Goal: Learn about a topic

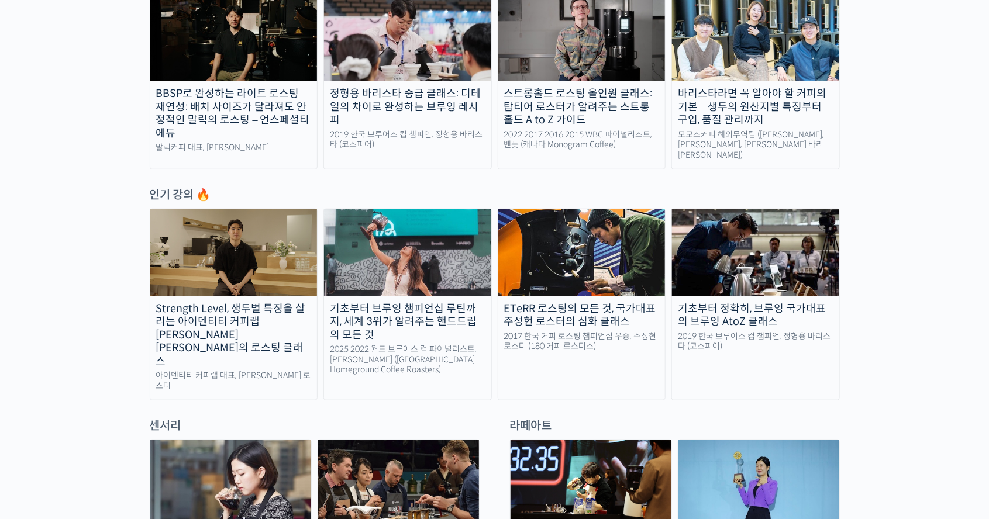
scroll to position [462, 0]
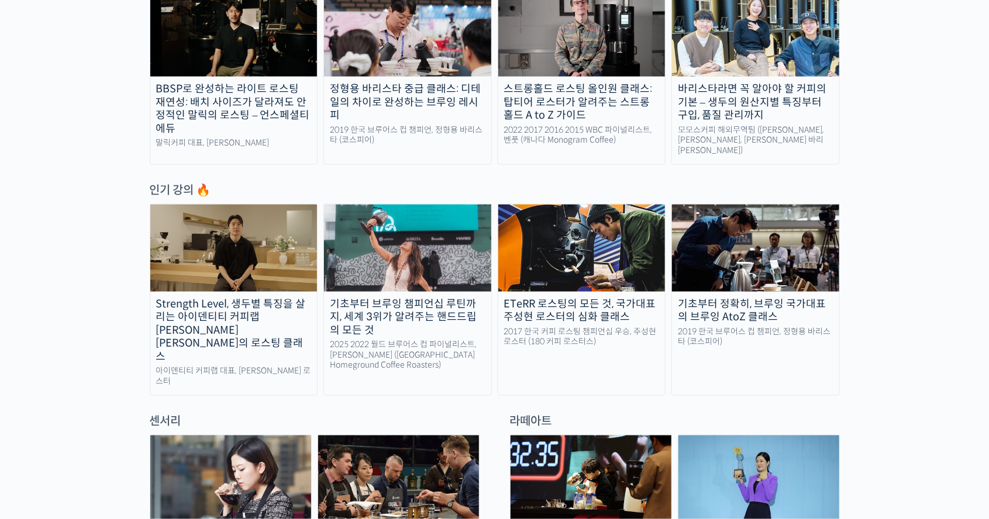
click at [281, 447] on img at bounding box center [230, 478] width 161 height 84
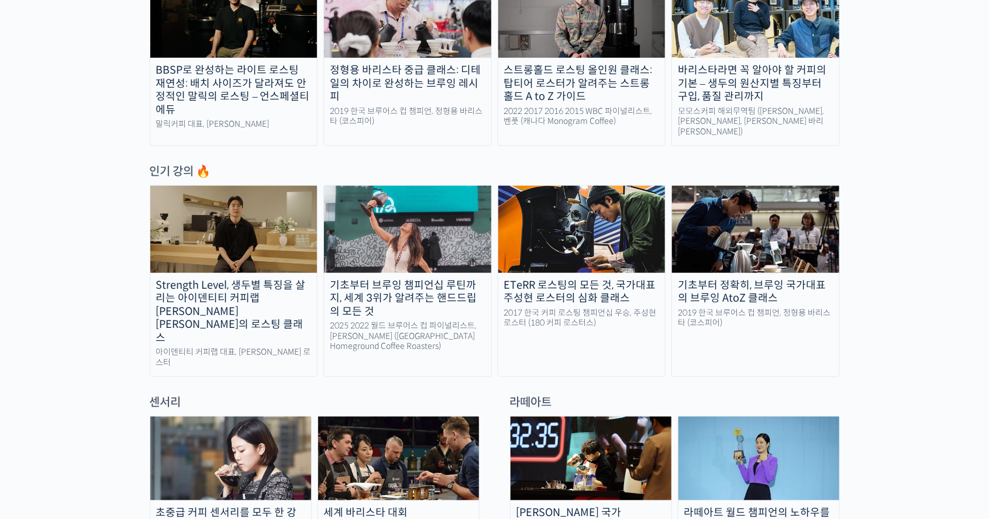
scroll to position [518, 0]
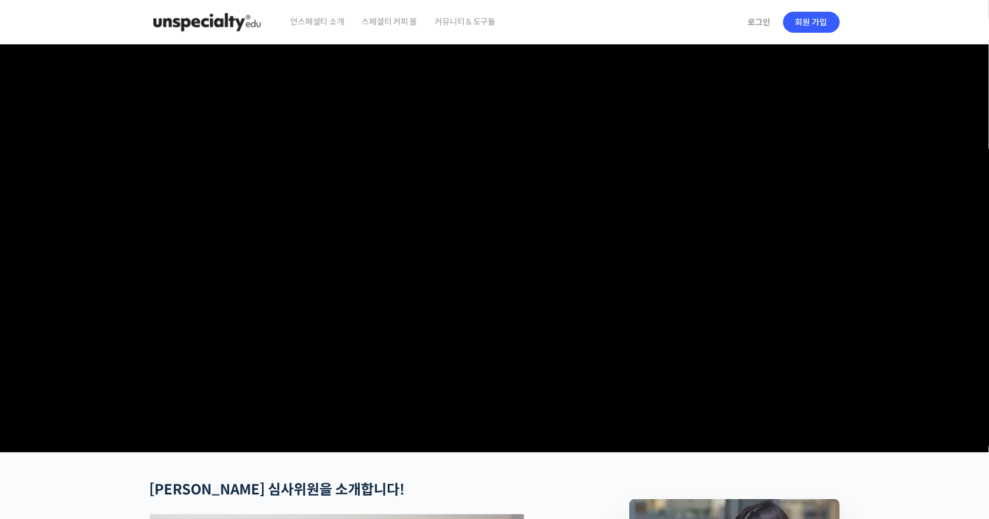
click at [602, 213] on video at bounding box center [495, 246] width 690 height 404
click at [705, 287] on video at bounding box center [495, 246] width 690 height 404
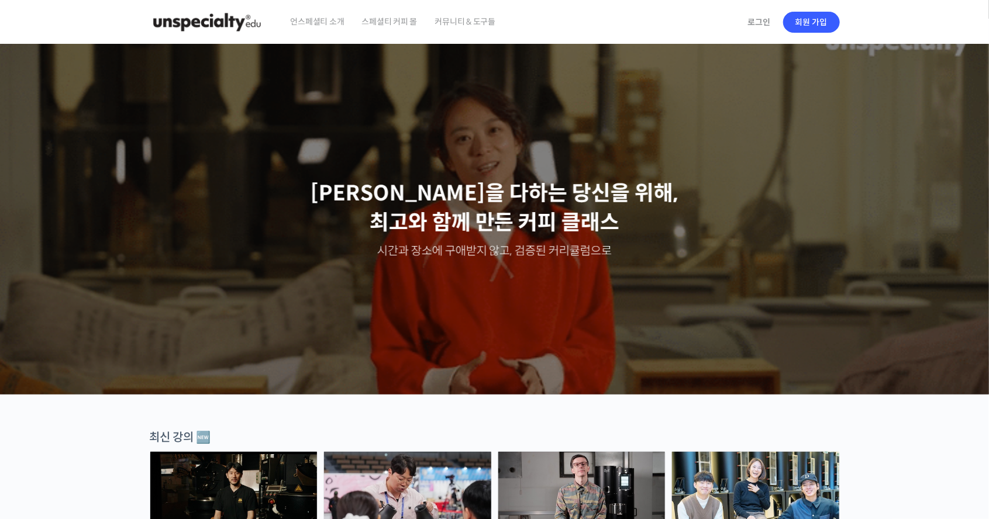
click at [462, 18] on span "커뮤니티 & 도구들" at bounding box center [465, 21] width 61 height 44
